Goal: Task Accomplishment & Management: Complete application form

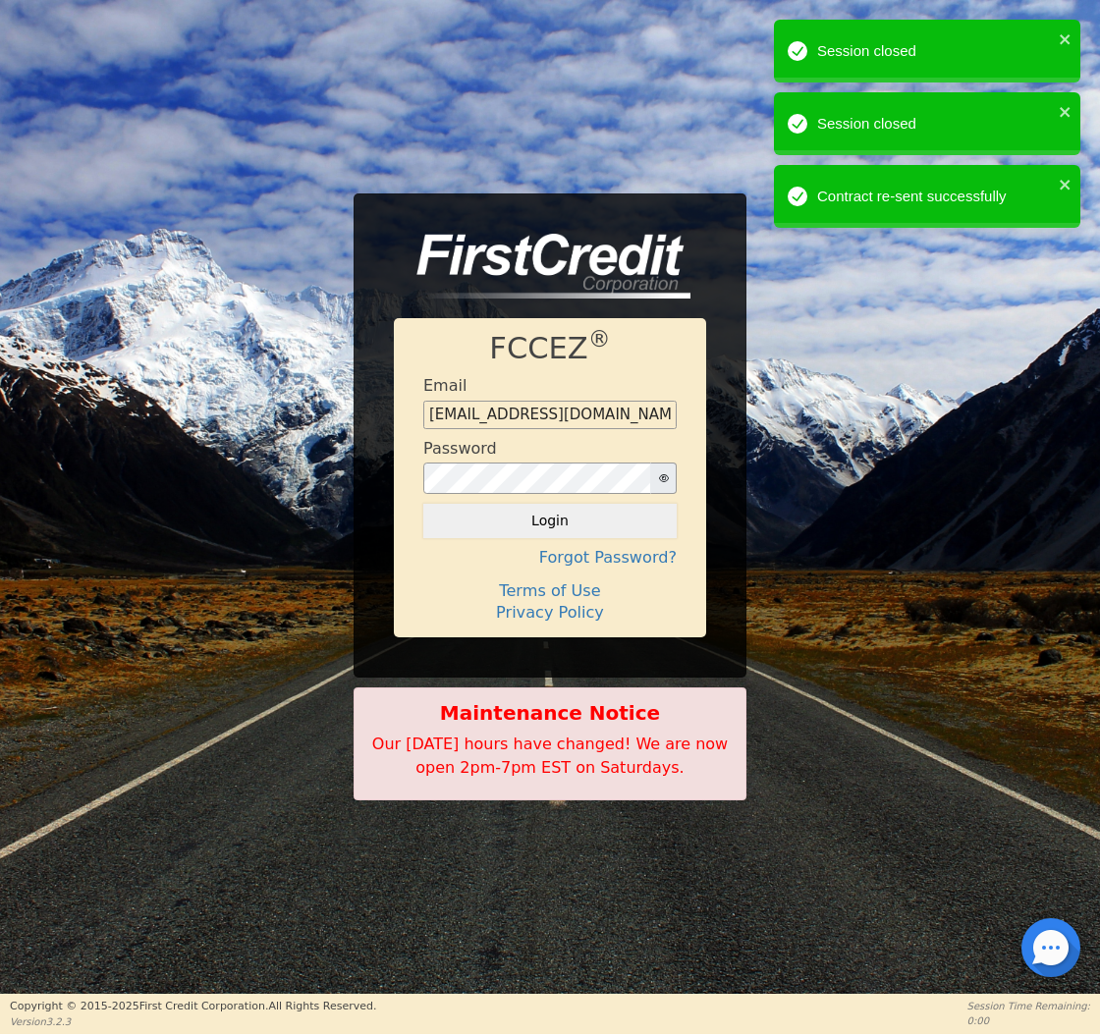
type input "[EMAIL_ADDRESS][DOMAIN_NAME]"
click at [550, 520] on button "Login" at bounding box center [549, 520] width 253 height 33
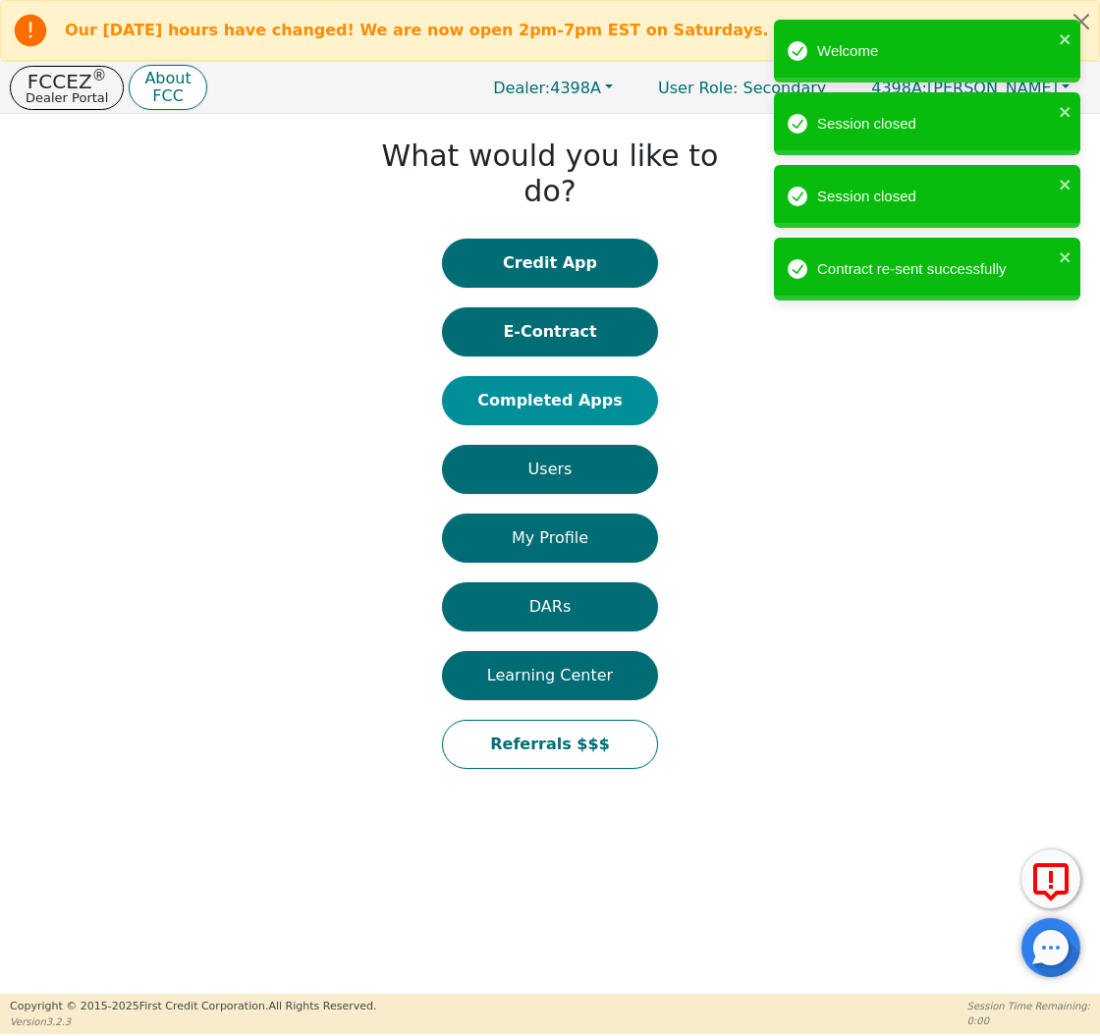
click at [549, 376] on button "Completed Apps" at bounding box center [550, 400] width 216 height 49
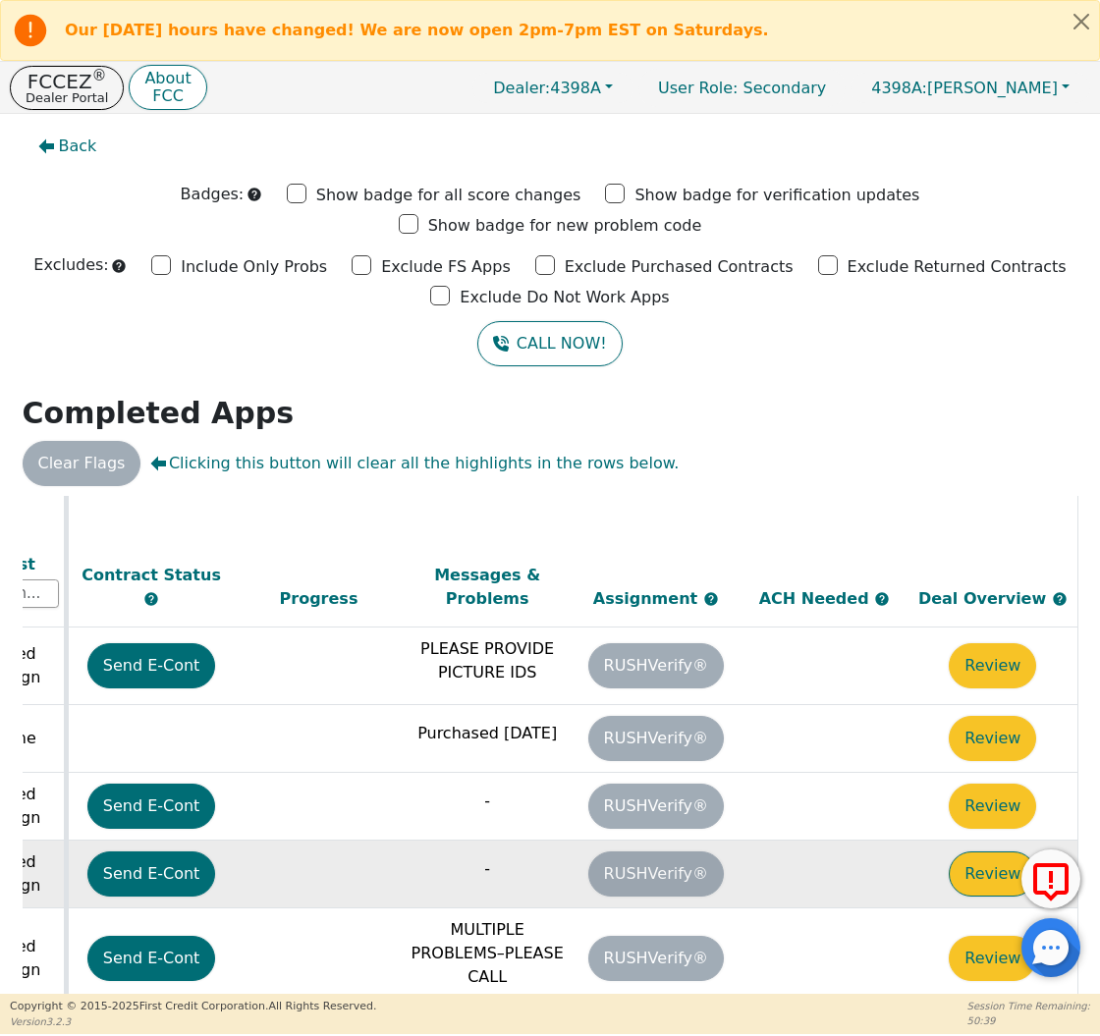
scroll to position [547, 1098]
click at [979, 851] on button "Review" at bounding box center [992, 873] width 87 height 45
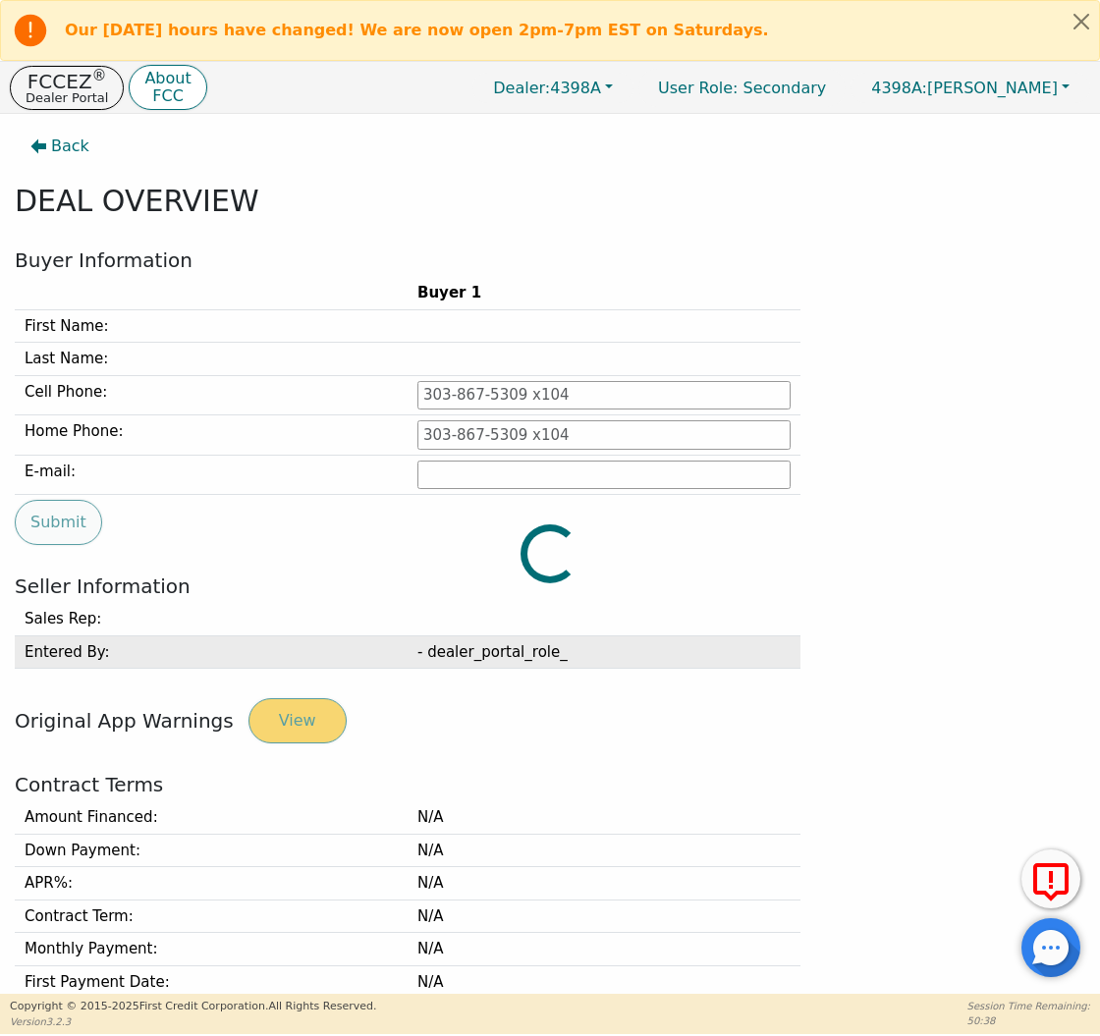
type input "[PHONE_NUMBER]"
type input "[PERSON_NAME][EMAIL_ADDRESS][PERSON_NAME][DOMAIN_NAME]"
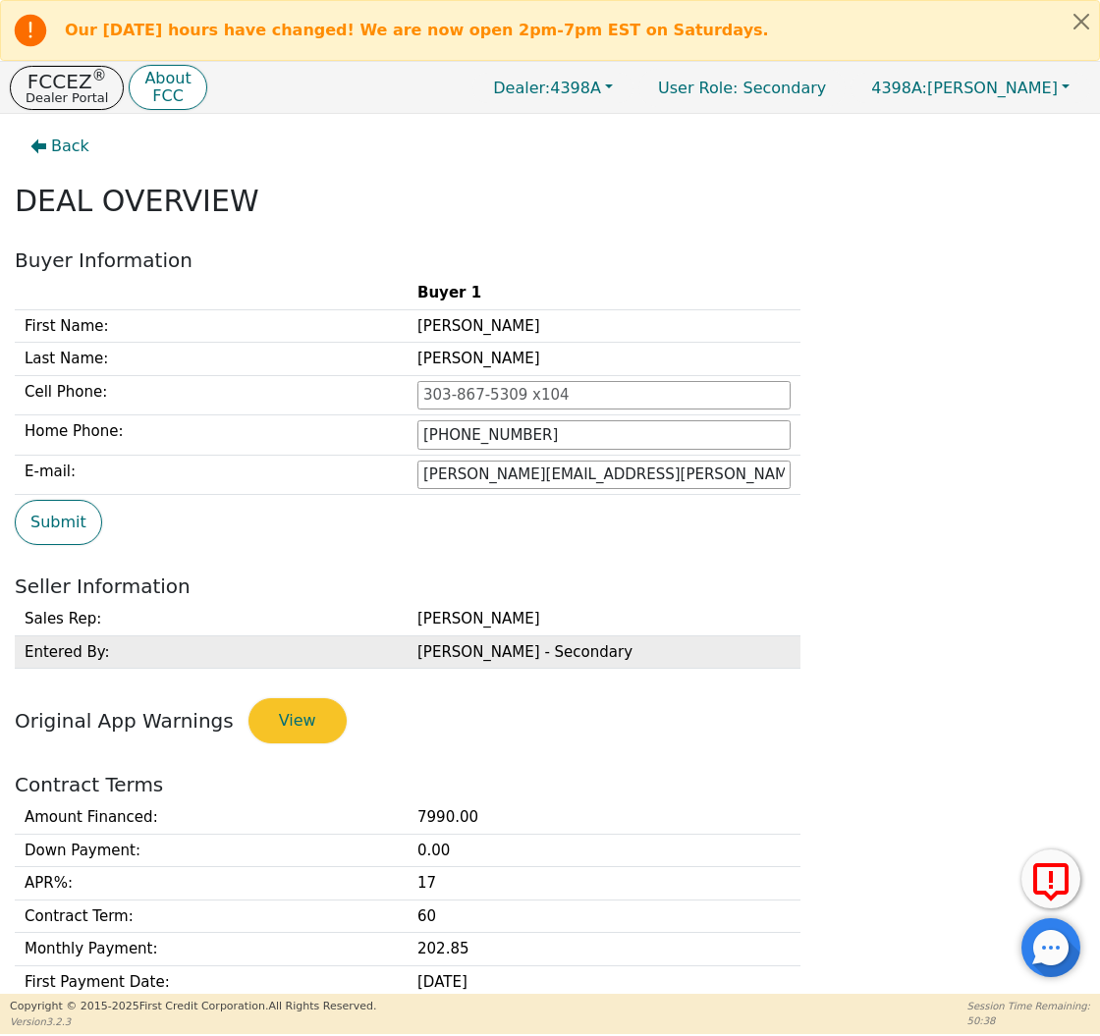
scroll to position [721, 0]
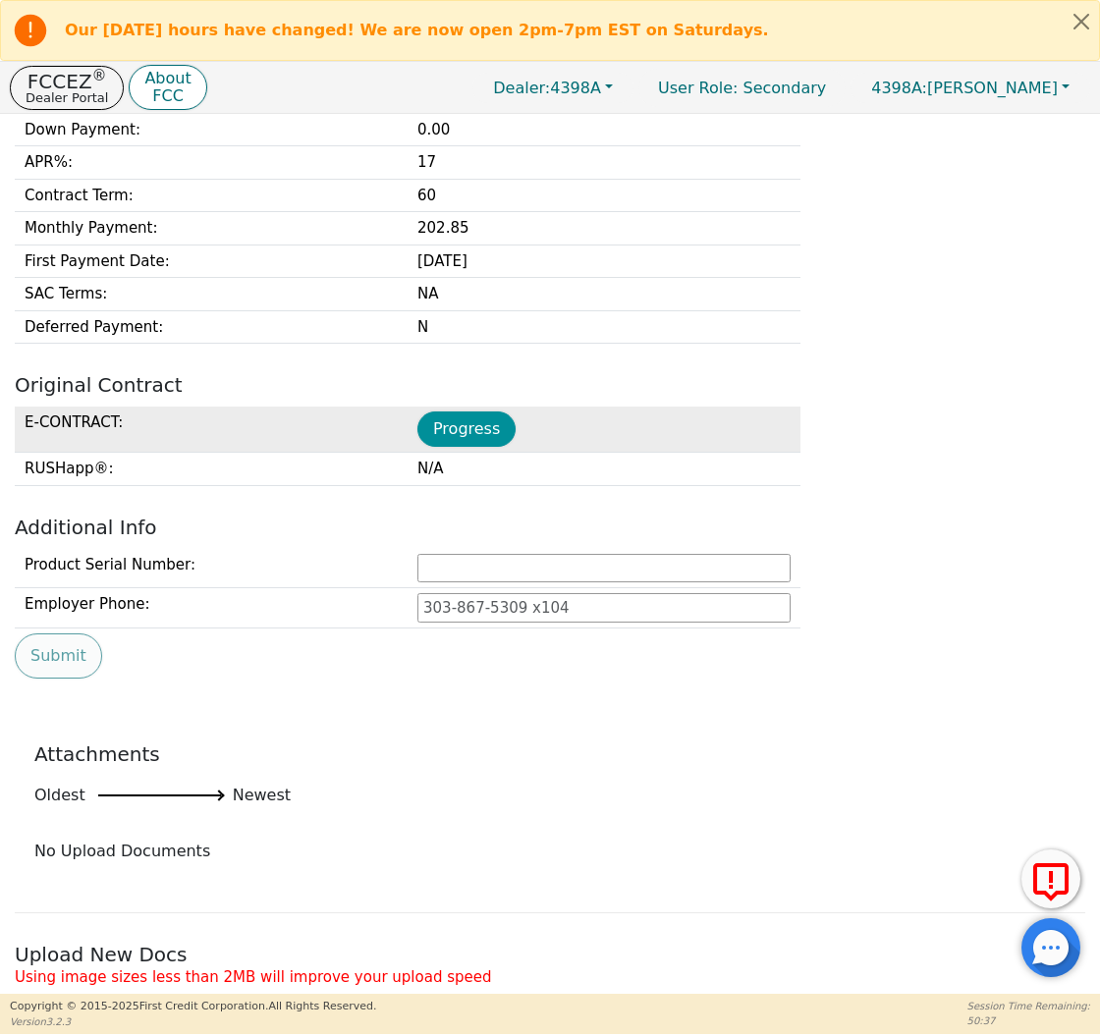
click at [456, 416] on button "Progress" at bounding box center [466, 428] width 98 height 35
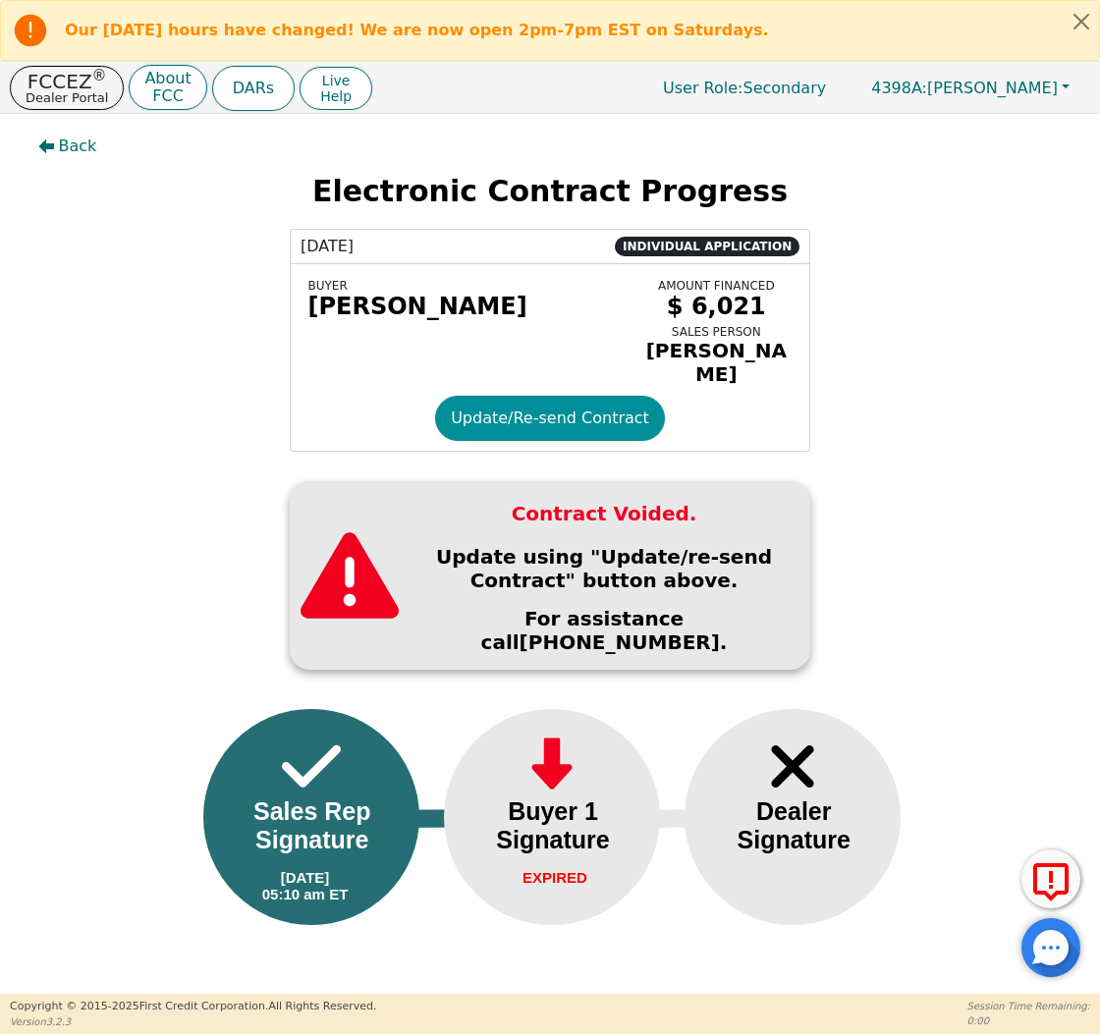
click at [534, 424] on button "Update/Re-send Contract" at bounding box center [550, 418] width 230 height 45
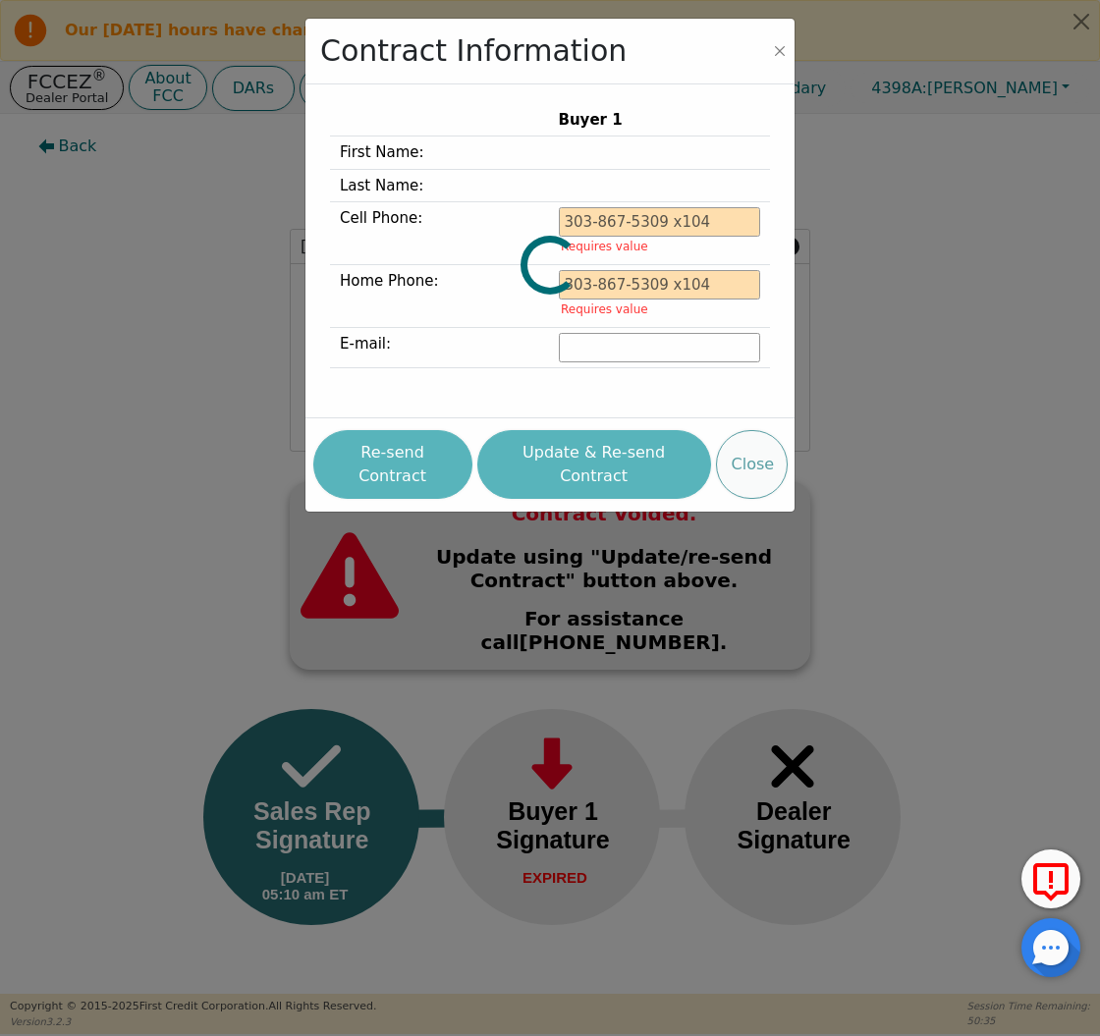
type input "[PHONE_NUMBER]"
type input "[PERSON_NAME][EMAIL_ADDRESS][PERSON_NAME][DOMAIN_NAME]"
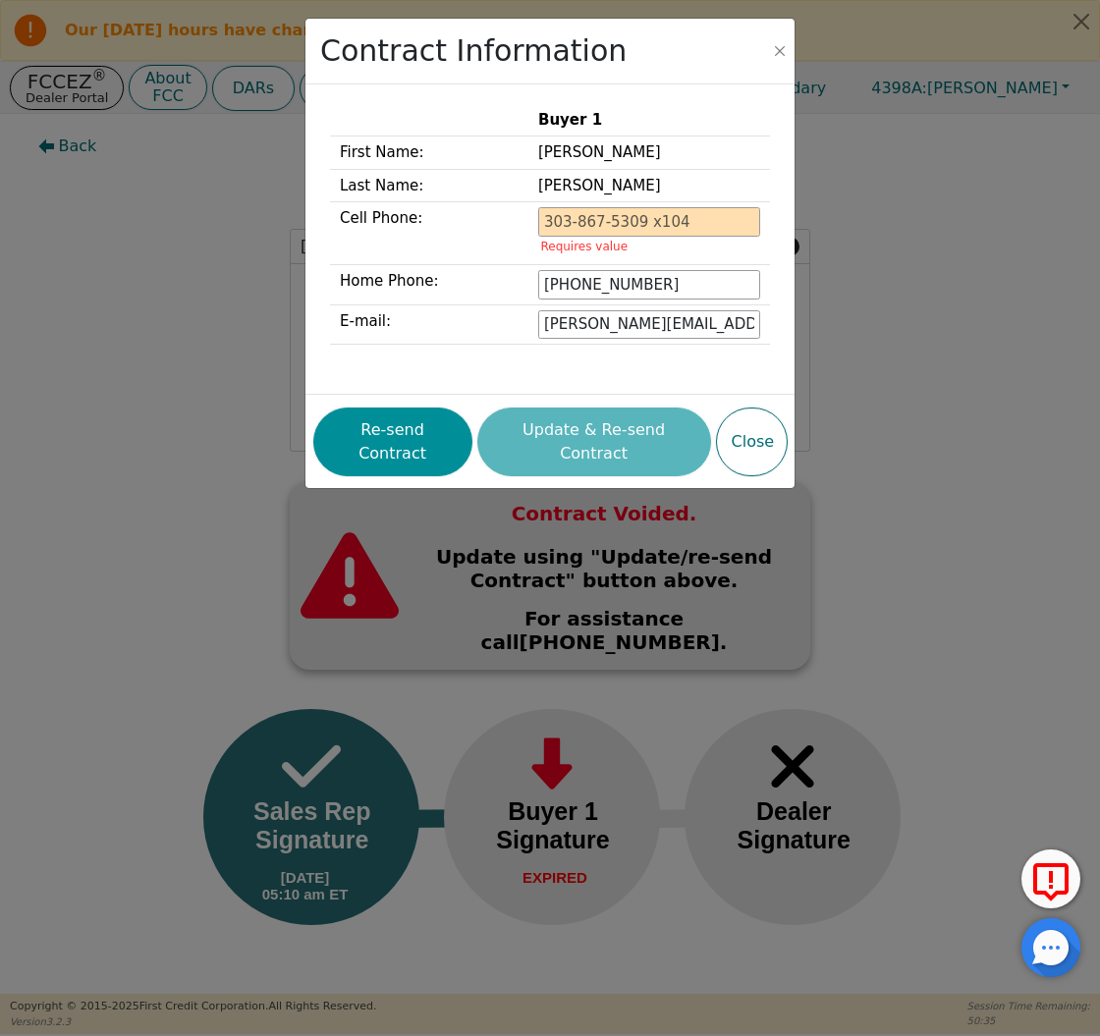
click at [408, 429] on button "Re-send Contract" at bounding box center [392, 442] width 159 height 69
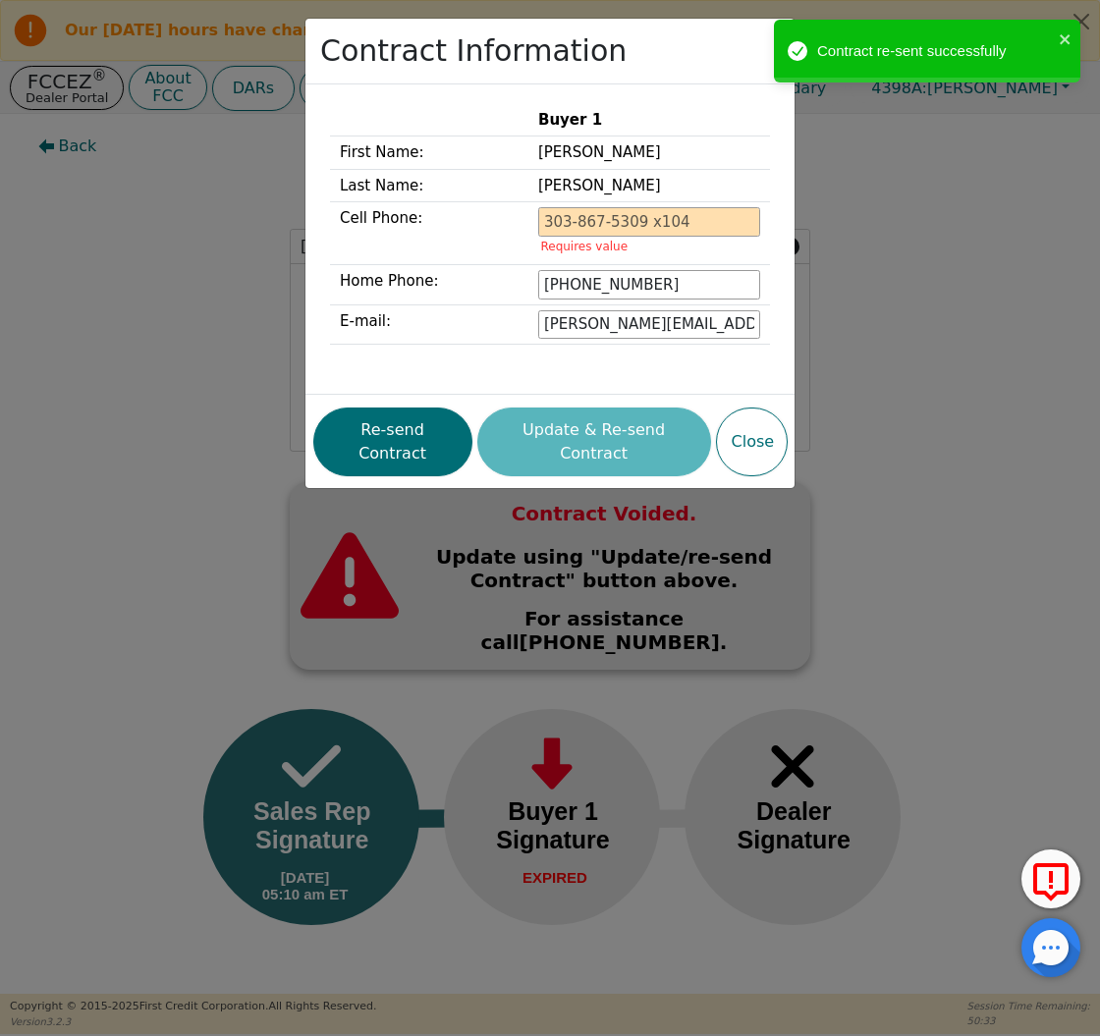
click at [123, 303] on div "Contract Information Buyer 1 First Name: [PERSON_NAME] Last Name: [PERSON_NAME]…" at bounding box center [550, 518] width 1100 height 1036
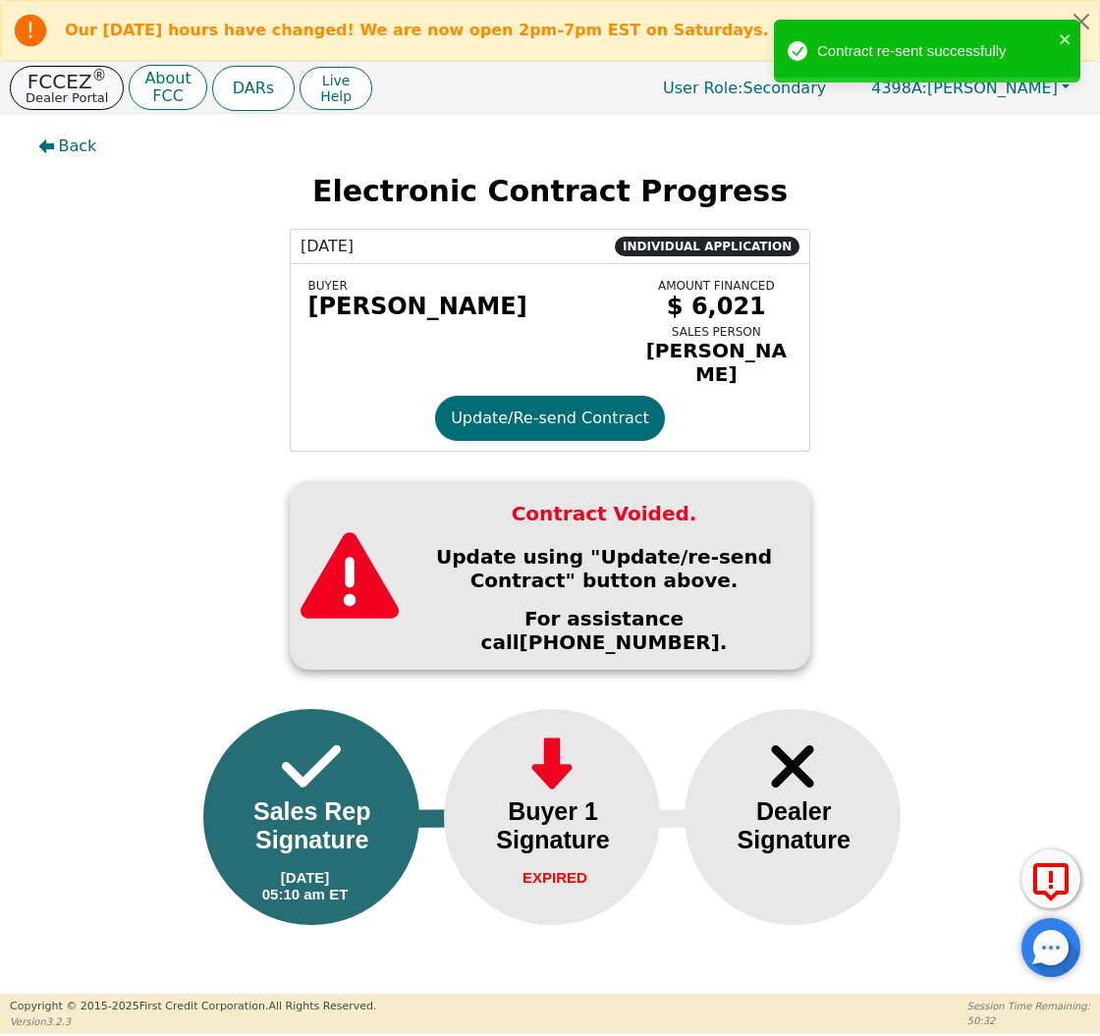
click at [106, 97] on button "FCCEZ ® Dealer Portal" at bounding box center [67, 88] width 114 height 44
